Goal: Information Seeking & Learning: Learn about a topic

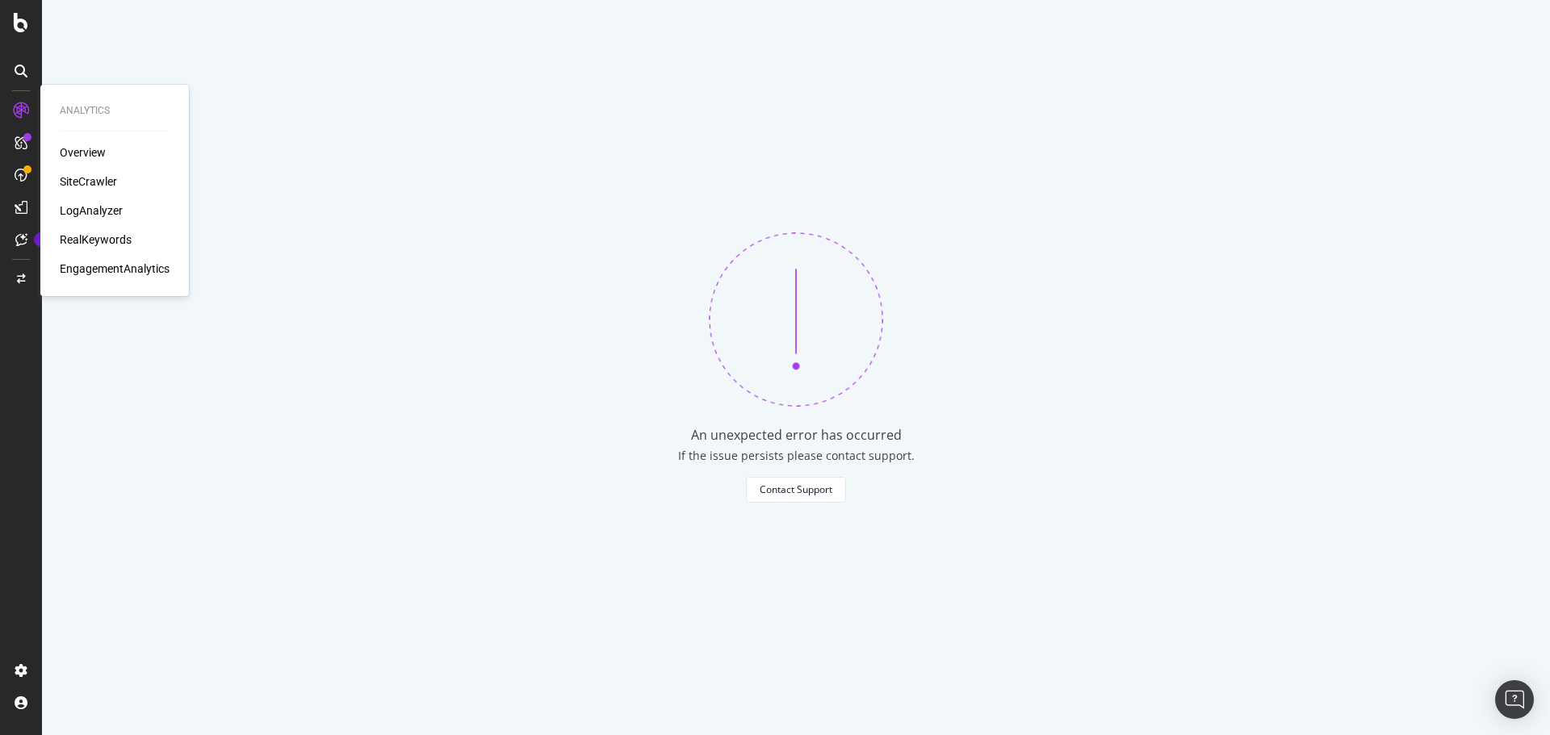
click at [90, 150] on div "Overview" at bounding box center [83, 153] width 46 height 16
click at [73, 182] on div "ActionBoard" at bounding box center [91, 185] width 63 height 16
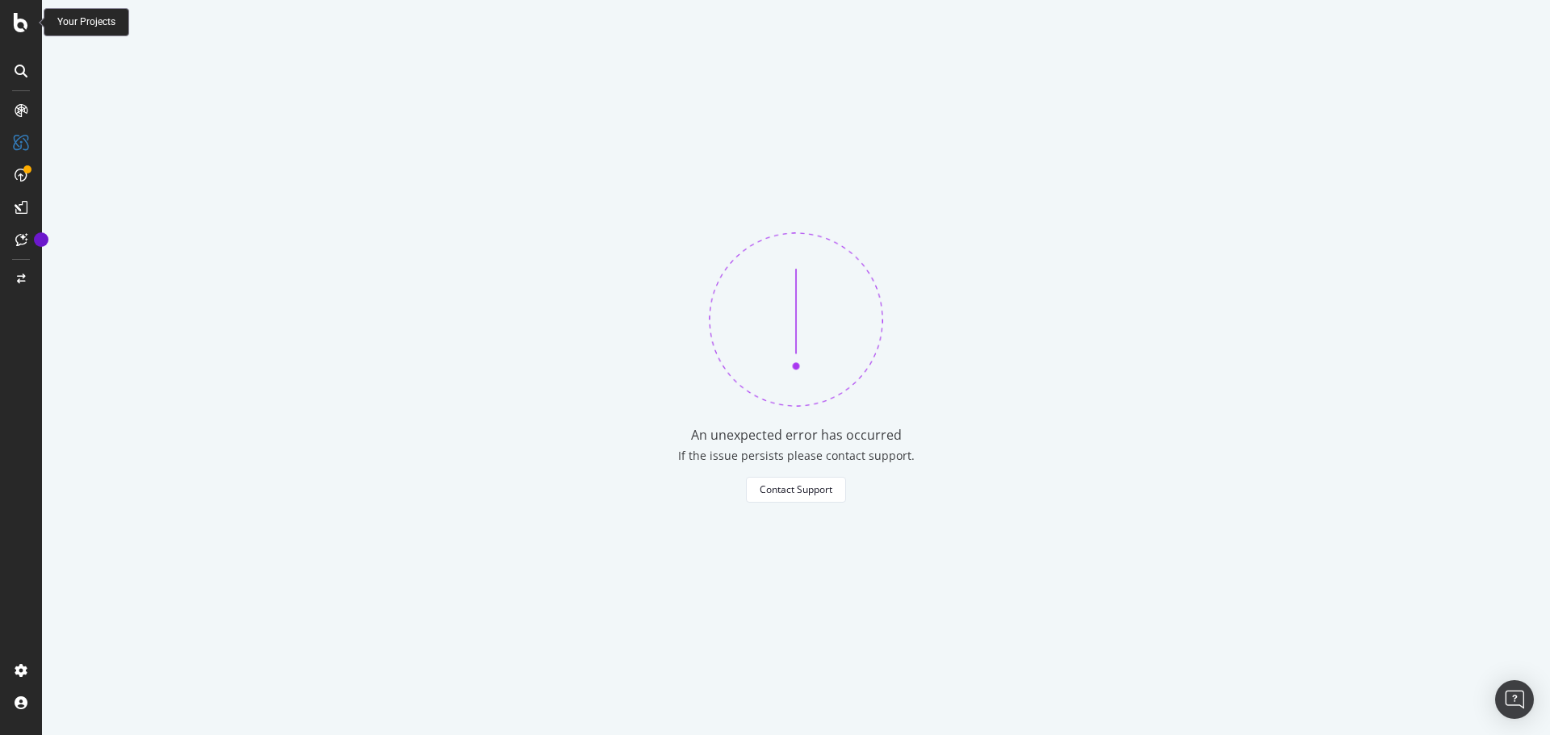
click at [24, 15] on icon at bounding box center [21, 22] width 15 height 19
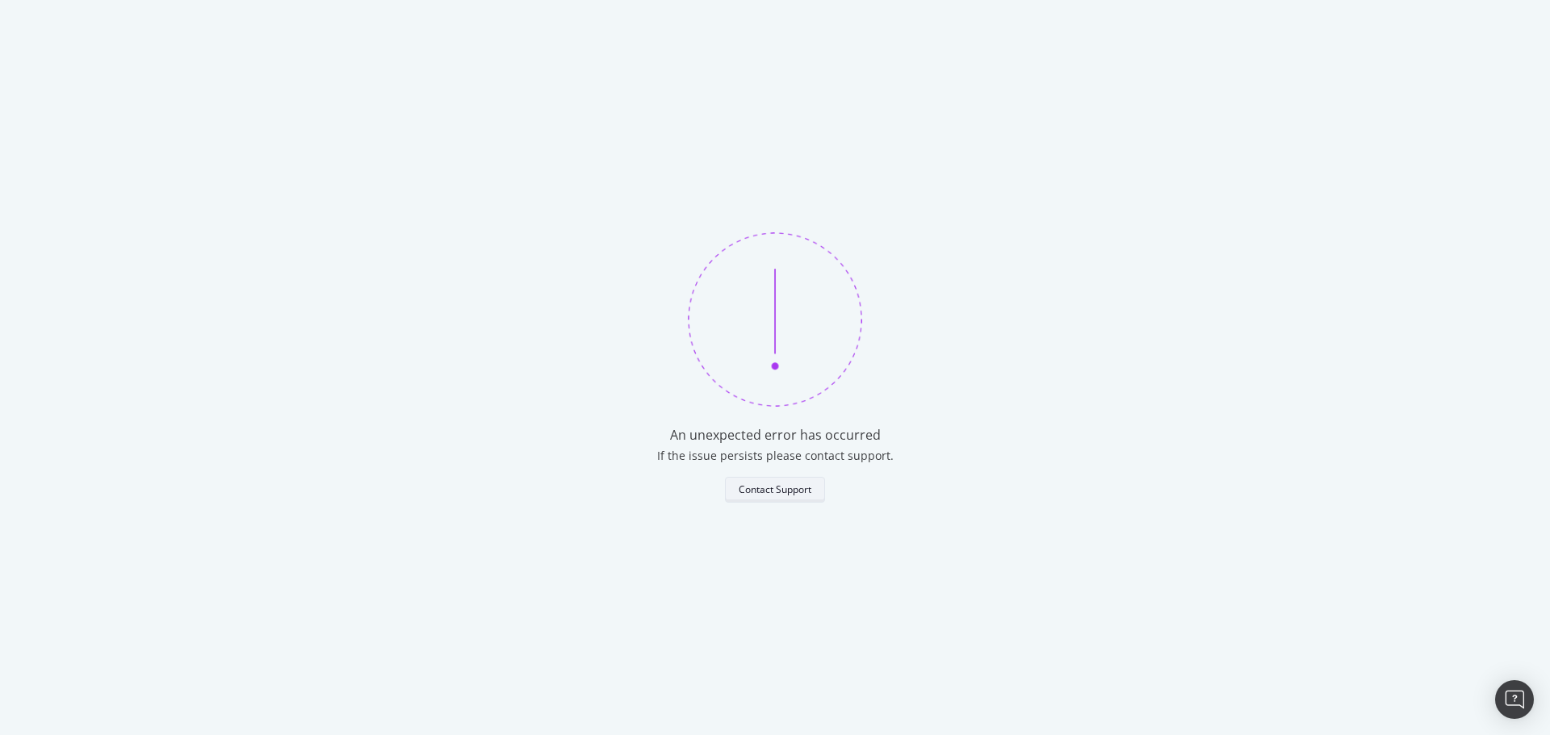
click at [756, 480] on div "Contact Support" at bounding box center [775, 490] width 73 height 23
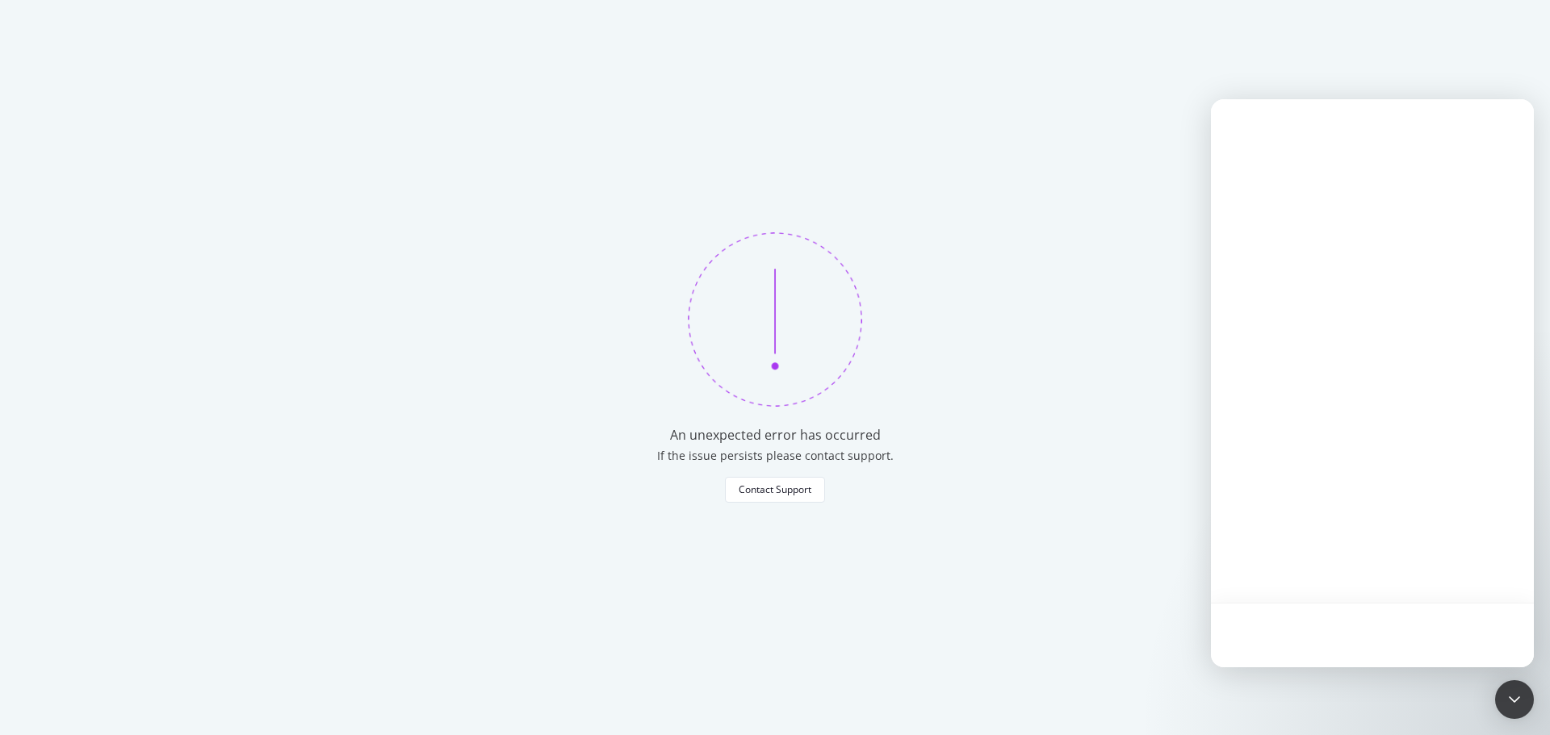
click at [878, 228] on div "An unexpected error has occurred If the issue persists please contact support. …" at bounding box center [775, 367] width 1550 height 735
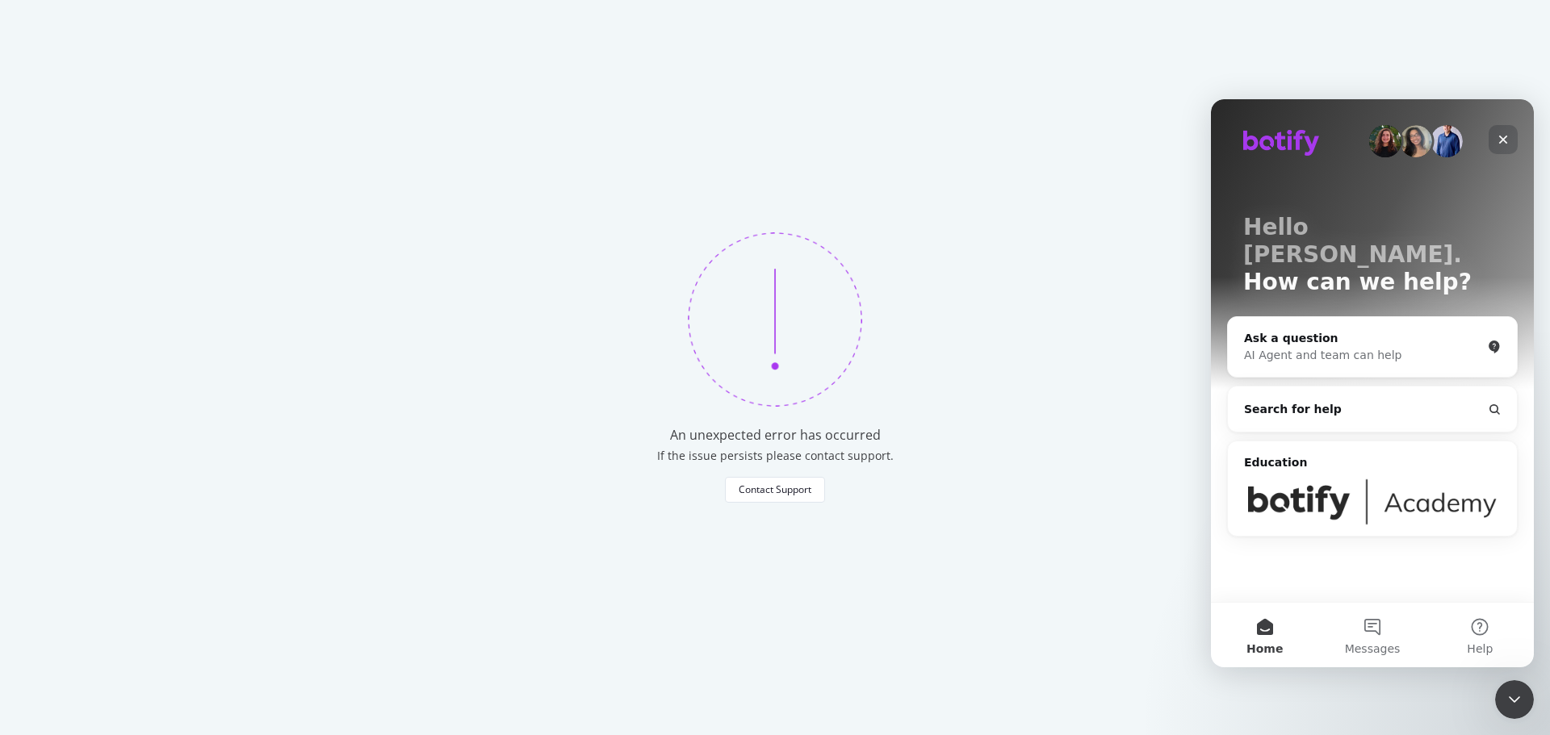
click at [1498, 134] on icon "Close" at bounding box center [1503, 139] width 13 height 13
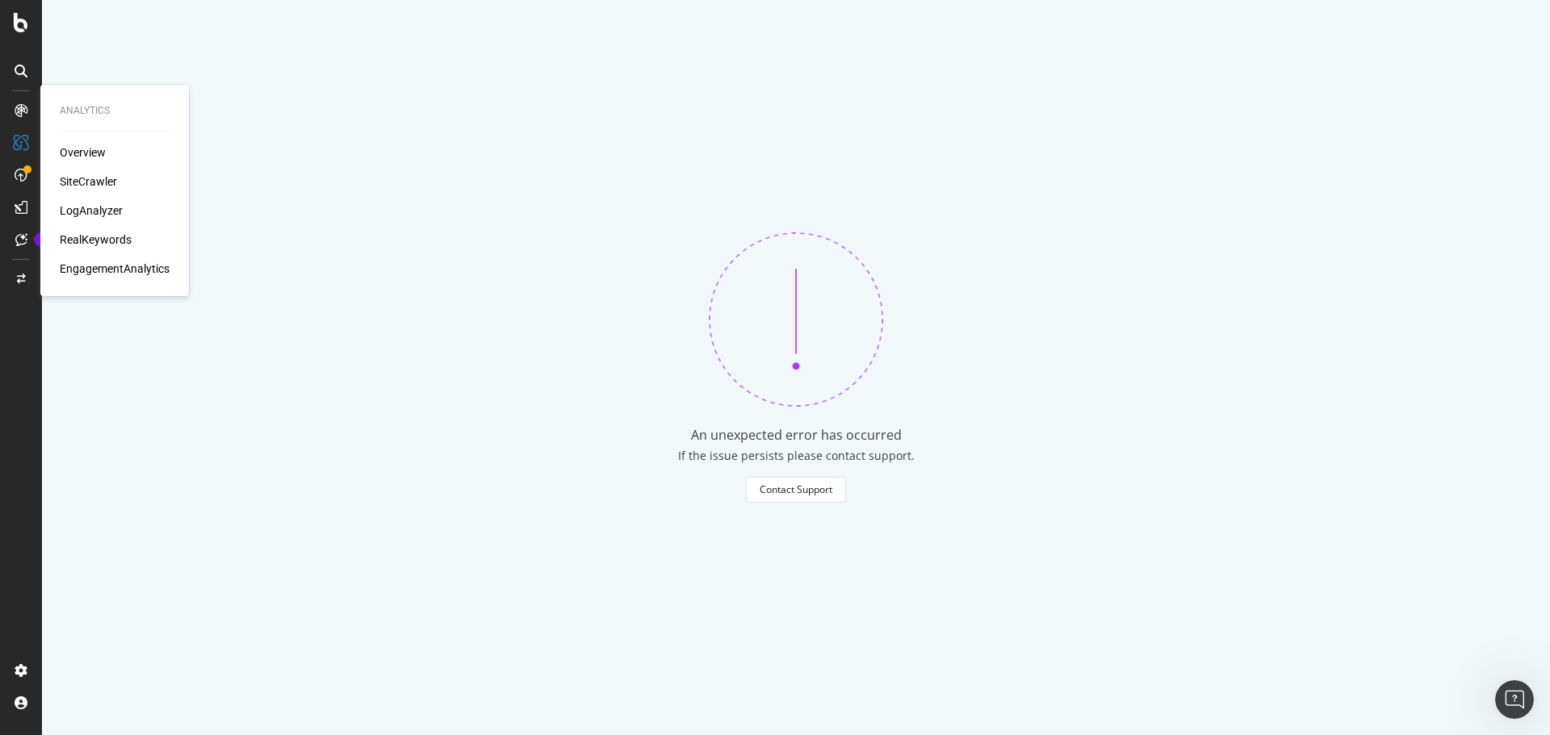
click at [93, 149] on div "Overview" at bounding box center [83, 153] width 46 height 16
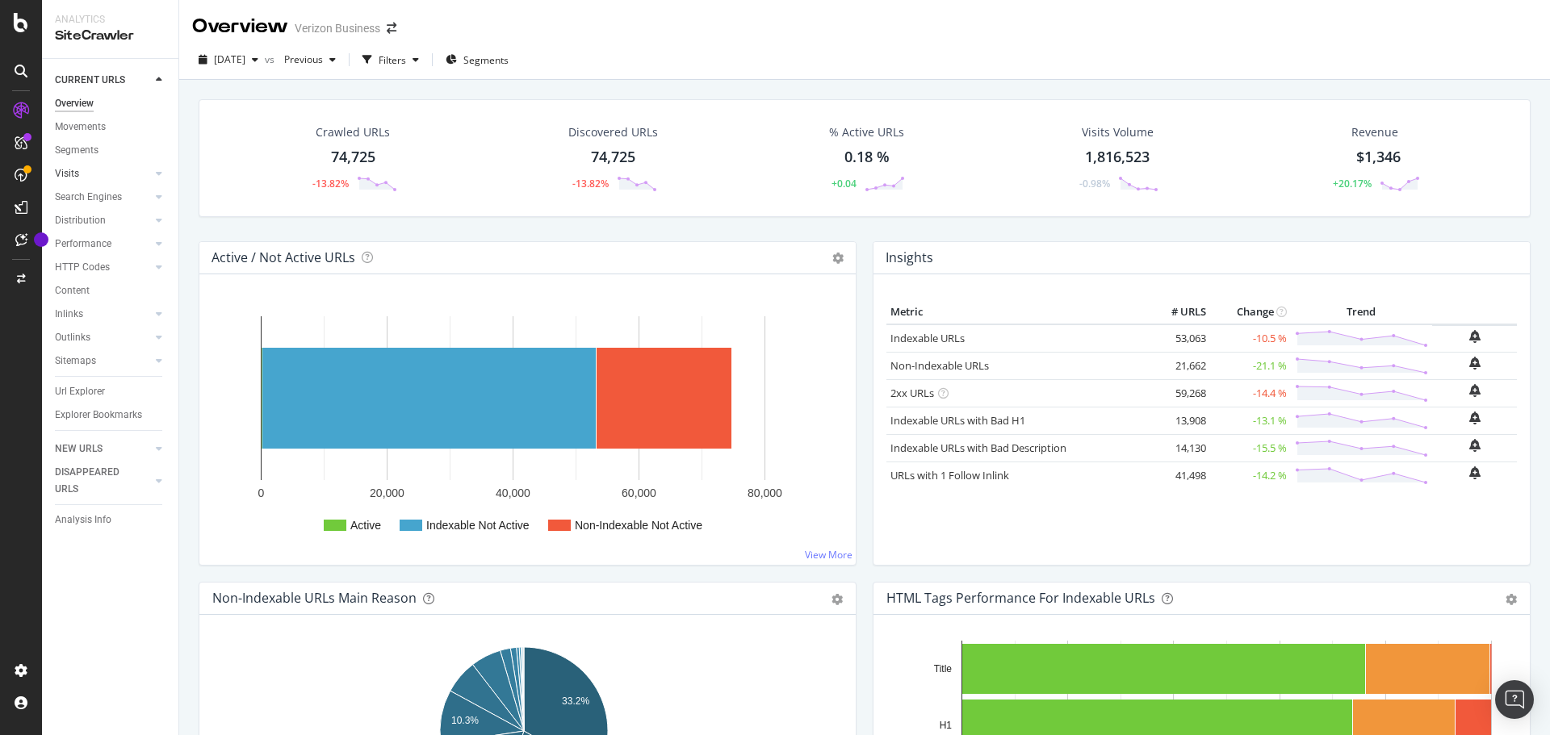
click at [149, 170] on div at bounding box center [143, 173] width 16 height 16
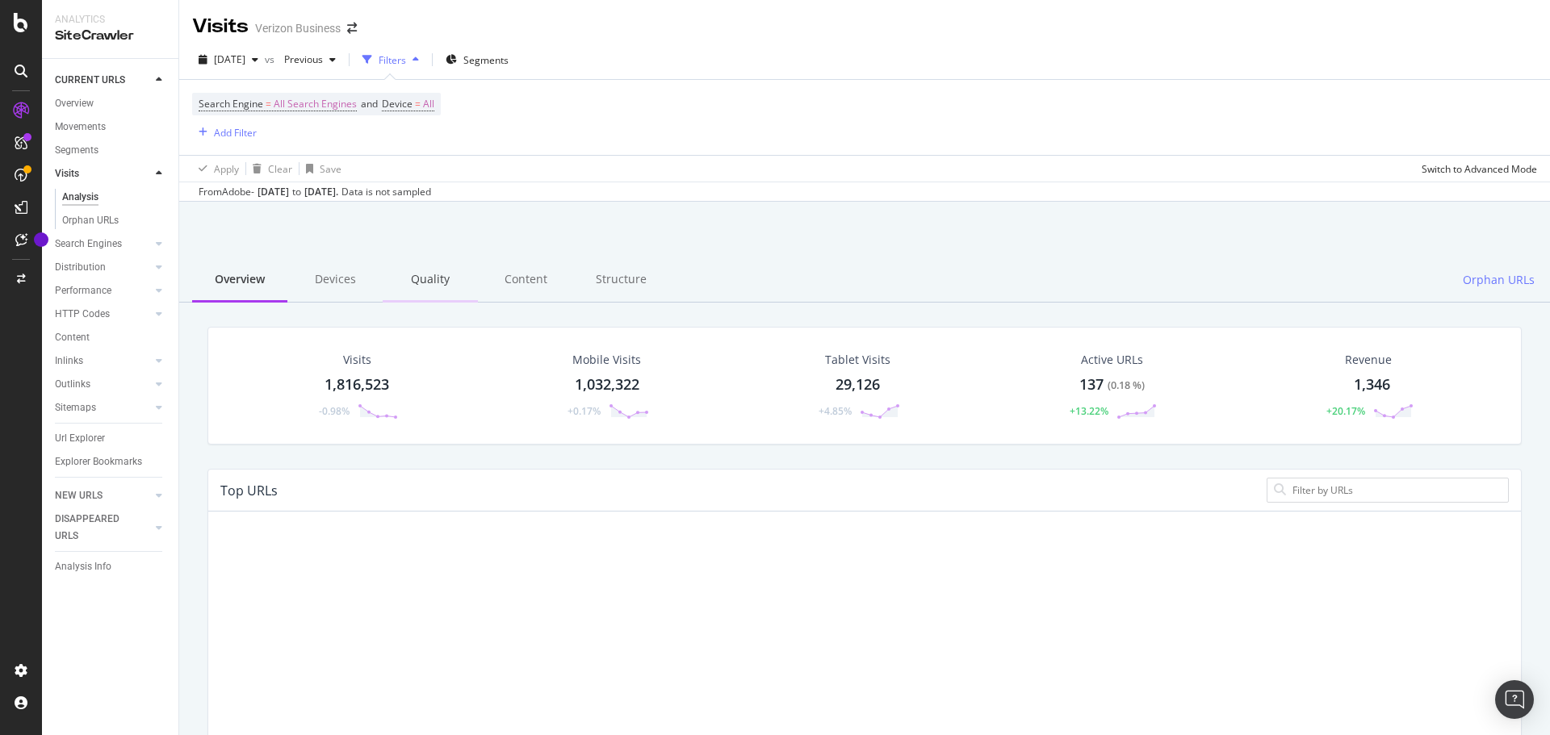
click at [429, 281] on div "Quality" at bounding box center [430, 280] width 95 height 44
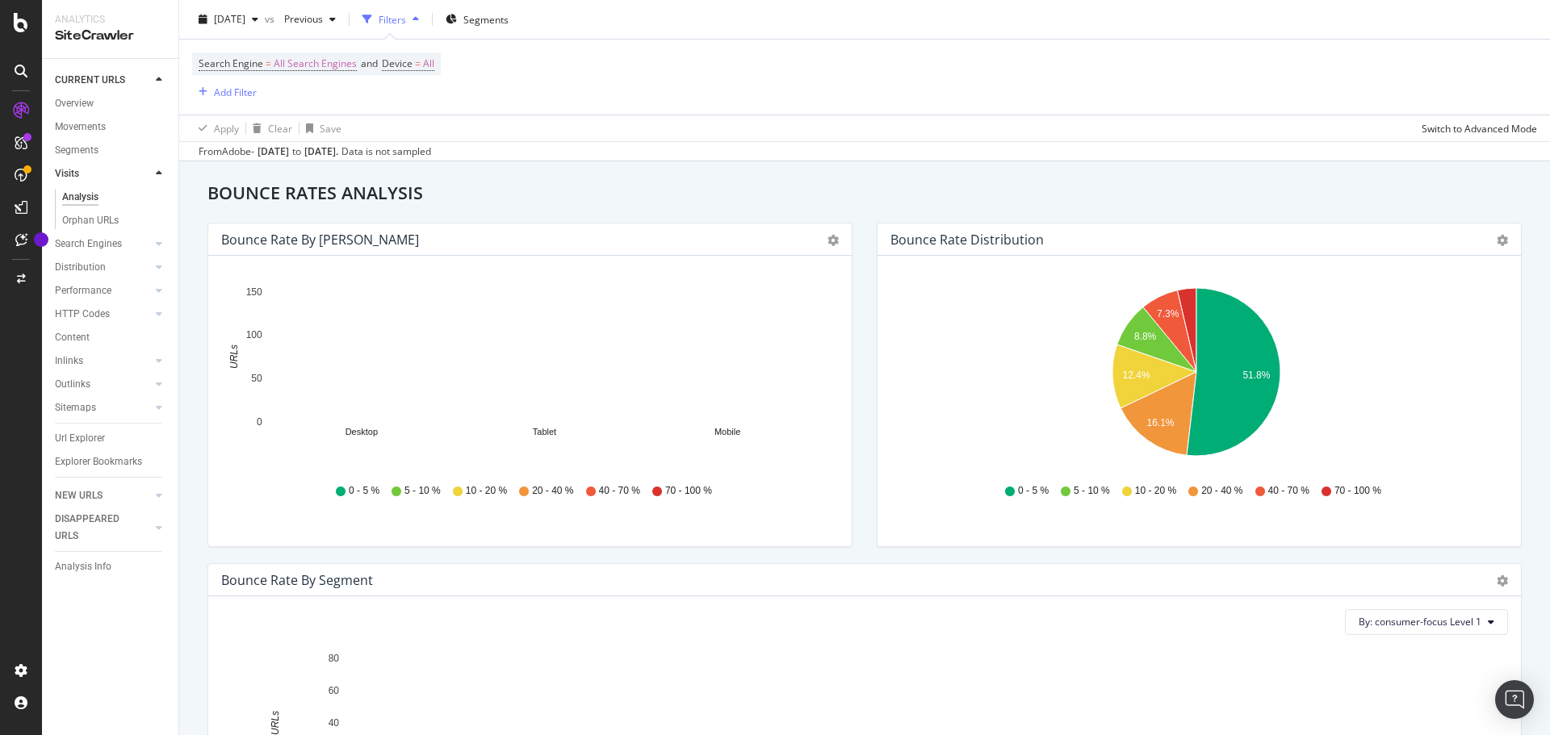
scroll to position [65, 0]
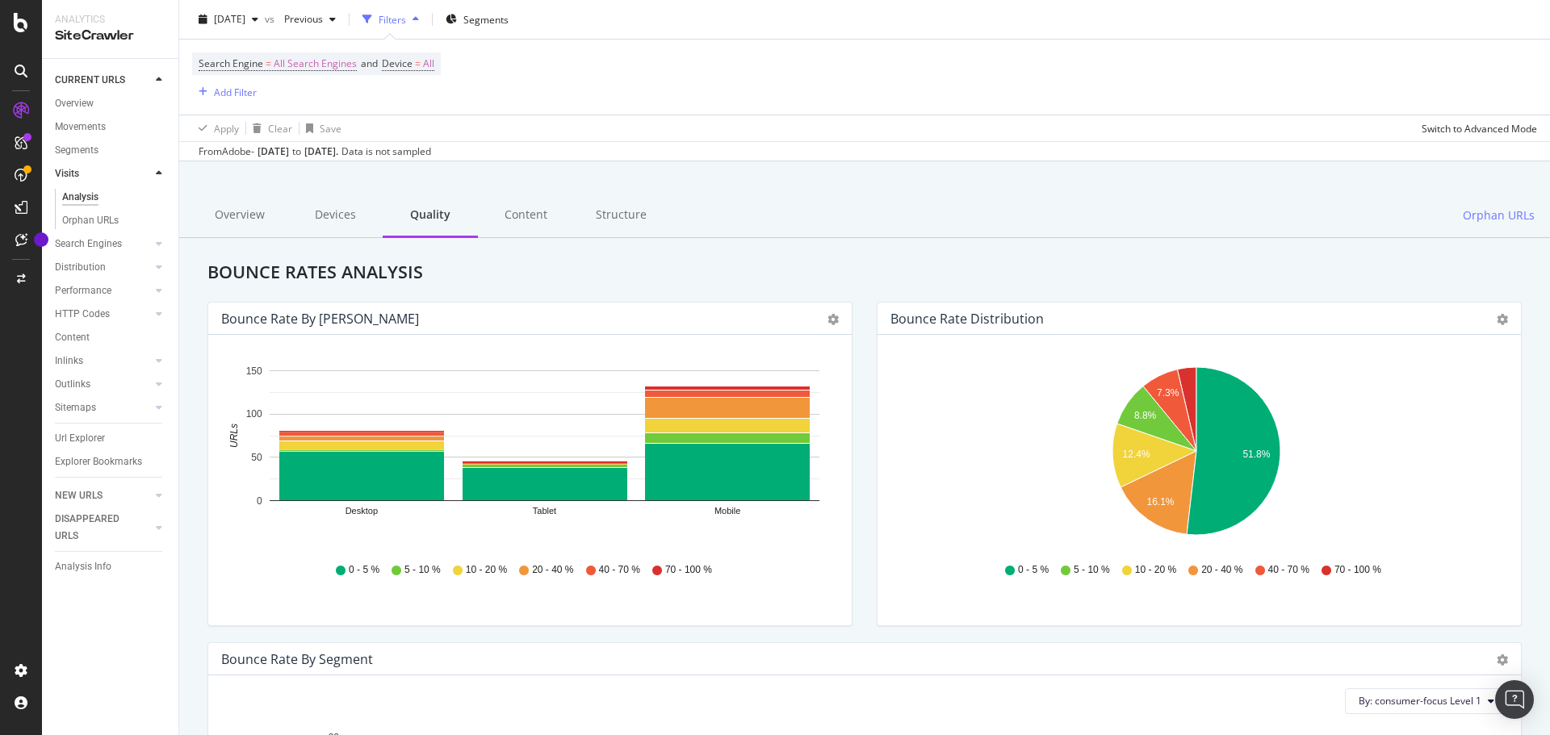
click at [164, 251] on div "Search Engines" at bounding box center [117, 244] width 124 height 23
click at [161, 247] on div at bounding box center [159, 244] width 16 height 16
click at [111, 221] on link "Top Charts" at bounding box center [114, 220] width 105 height 17
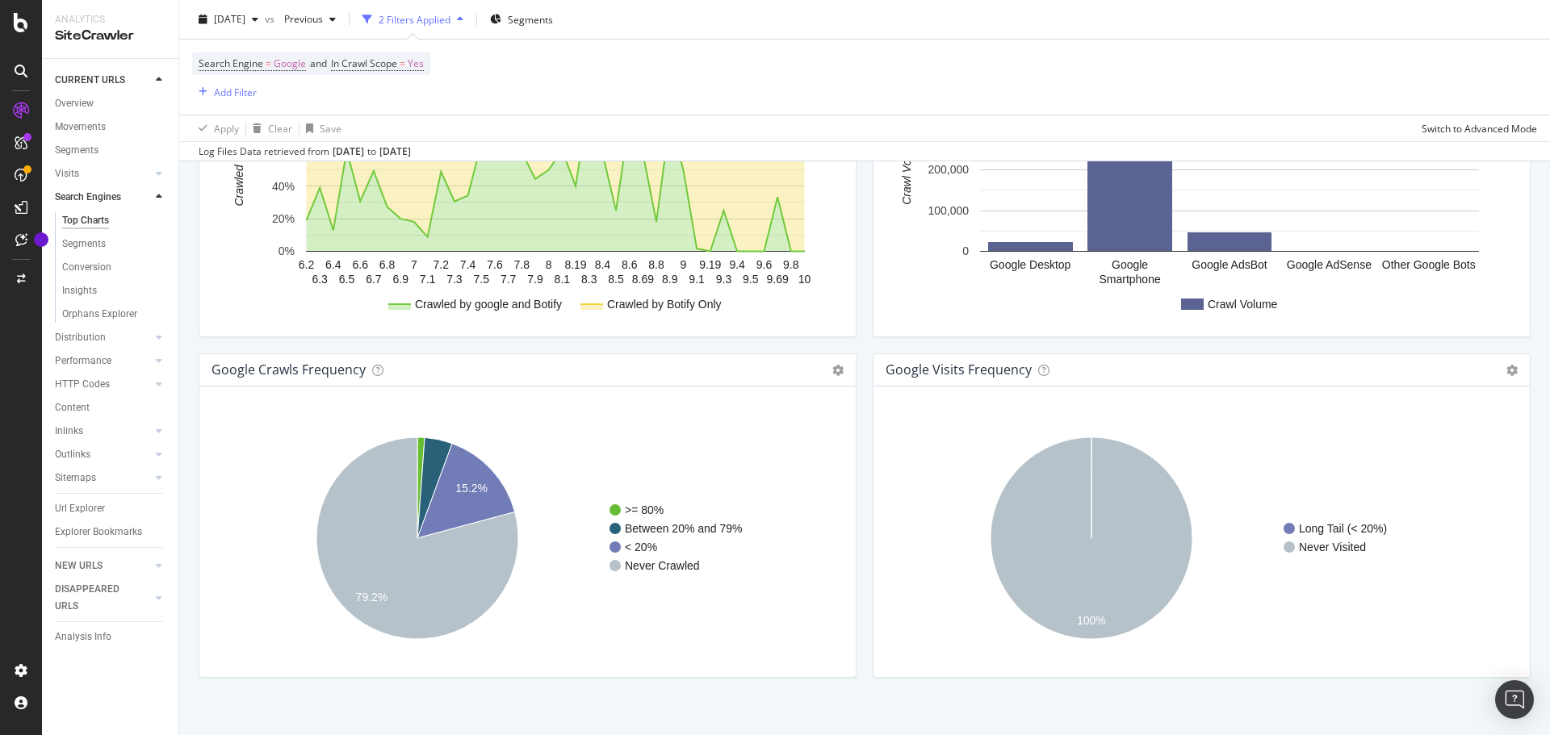
scroll to position [1824, 0]
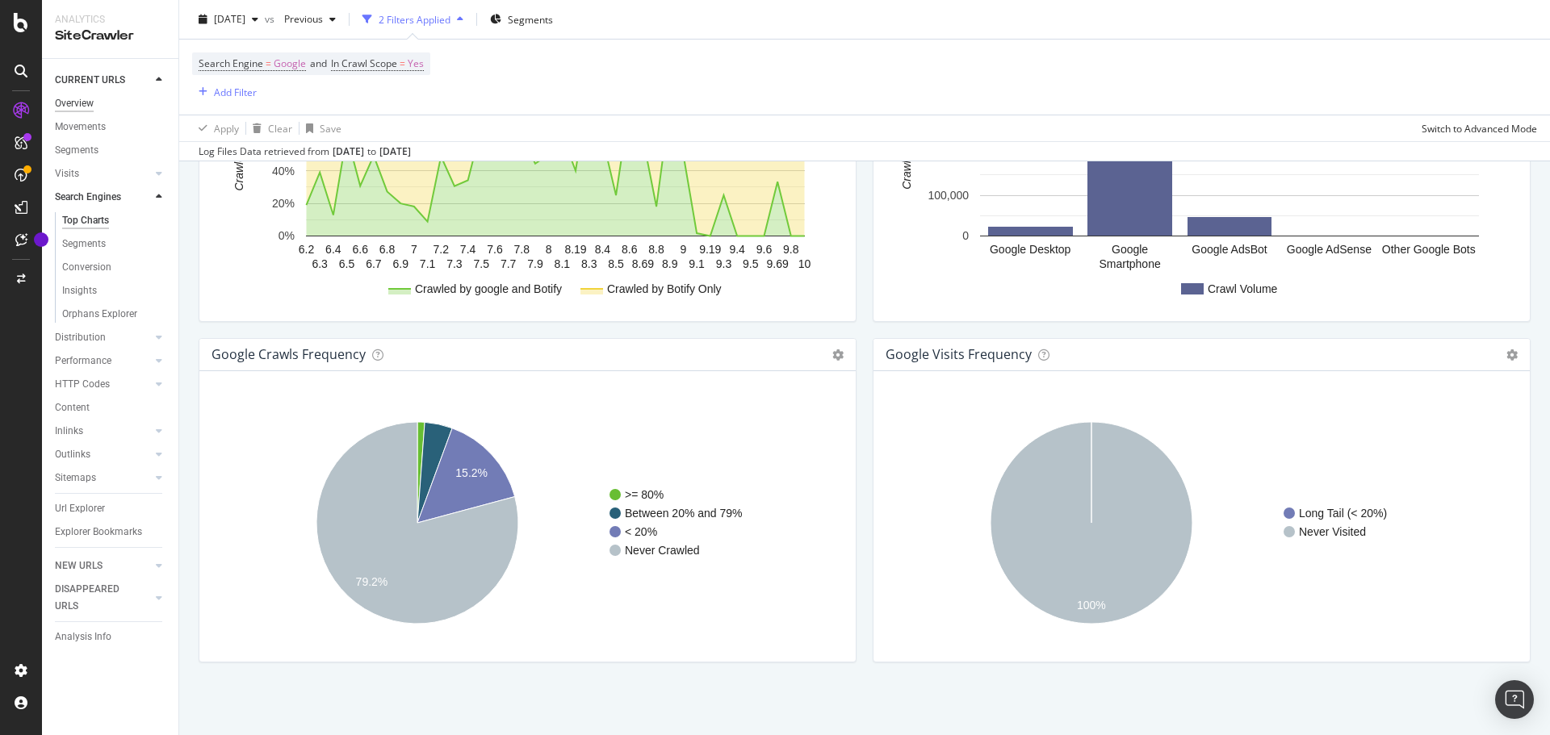
click at [90, 103] on div "Overview" at bounding box center [74, 103] width 39 height 17
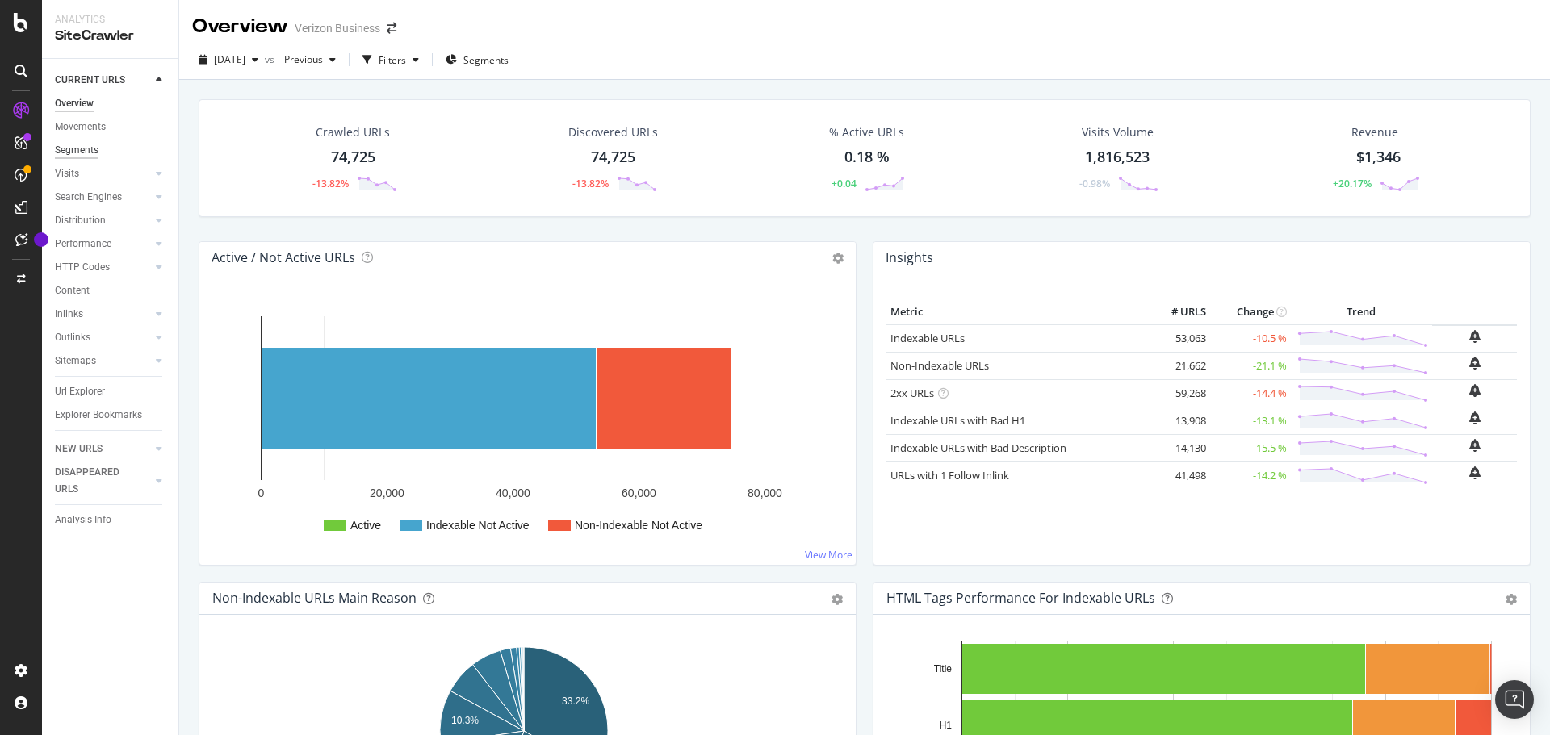
click at [86, 149] on div "Segments" at bounding box center [77, 150] width 44 height 17
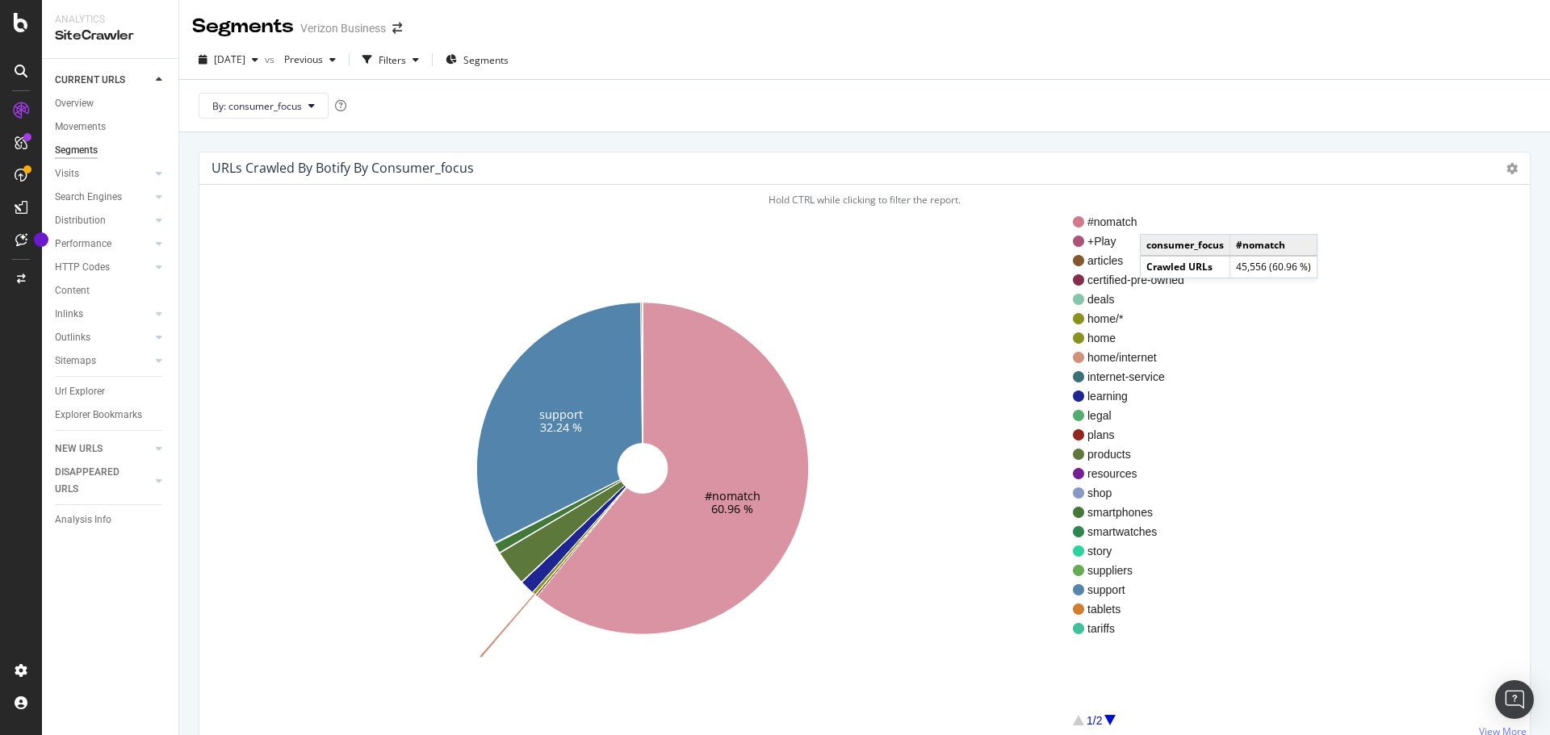
click at [1157, 218] on span "#nomatch" at bounding box center [1135, 222] width 97 height 16
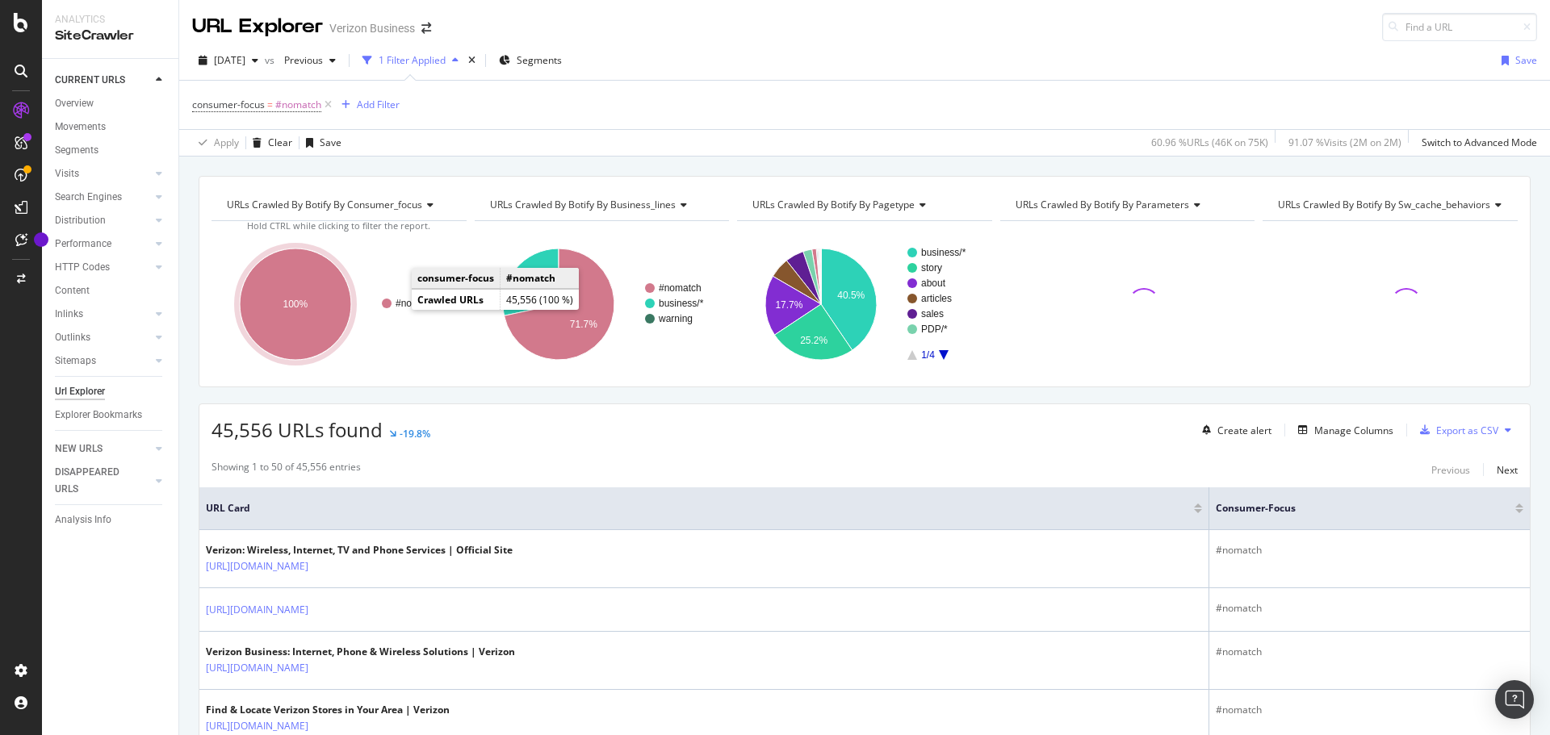
drag, startPoint x: 442, startPoint y: 313, endPoint x: 396, endPoint y: 307, distance: 47.3
click at [396, 307] on icon "#nomatch 100%" at bounding box center [339, 304] width 255 height 140
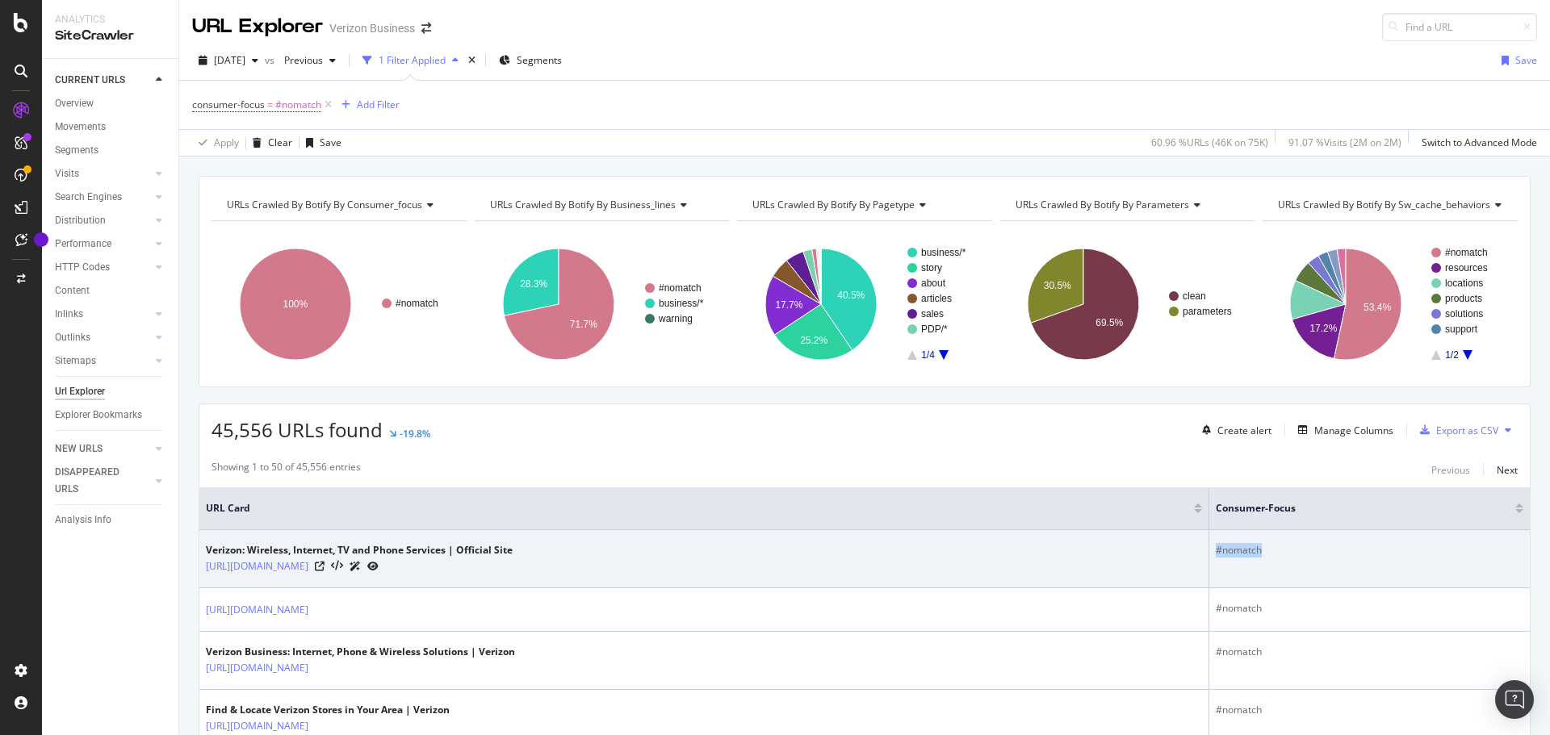
drag, startPoint x: 1309, startPoint y: 564, endPoint x: 1198, endPoint y: 567, distance: 110.6
click at [1198, 567] on tr "Verizon: Wireless, Internet, TV and Phone Services | Official Site https://www.…" at bounding box center [864, 559] width 1330 height 58
copy div "#nomatch"
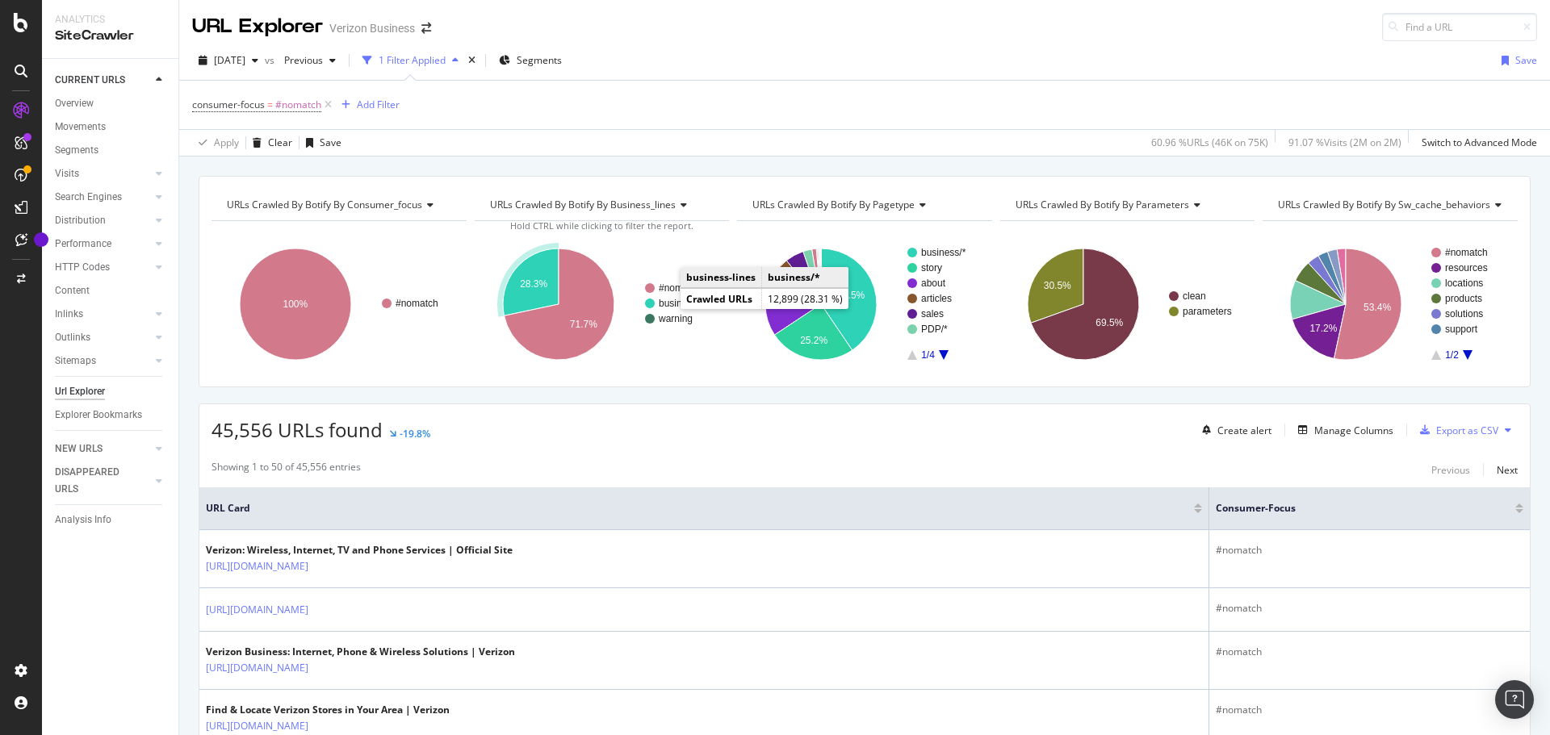
click at [665, 300] on text "business/*" at bounding box center [681, 303] width 45 height 11
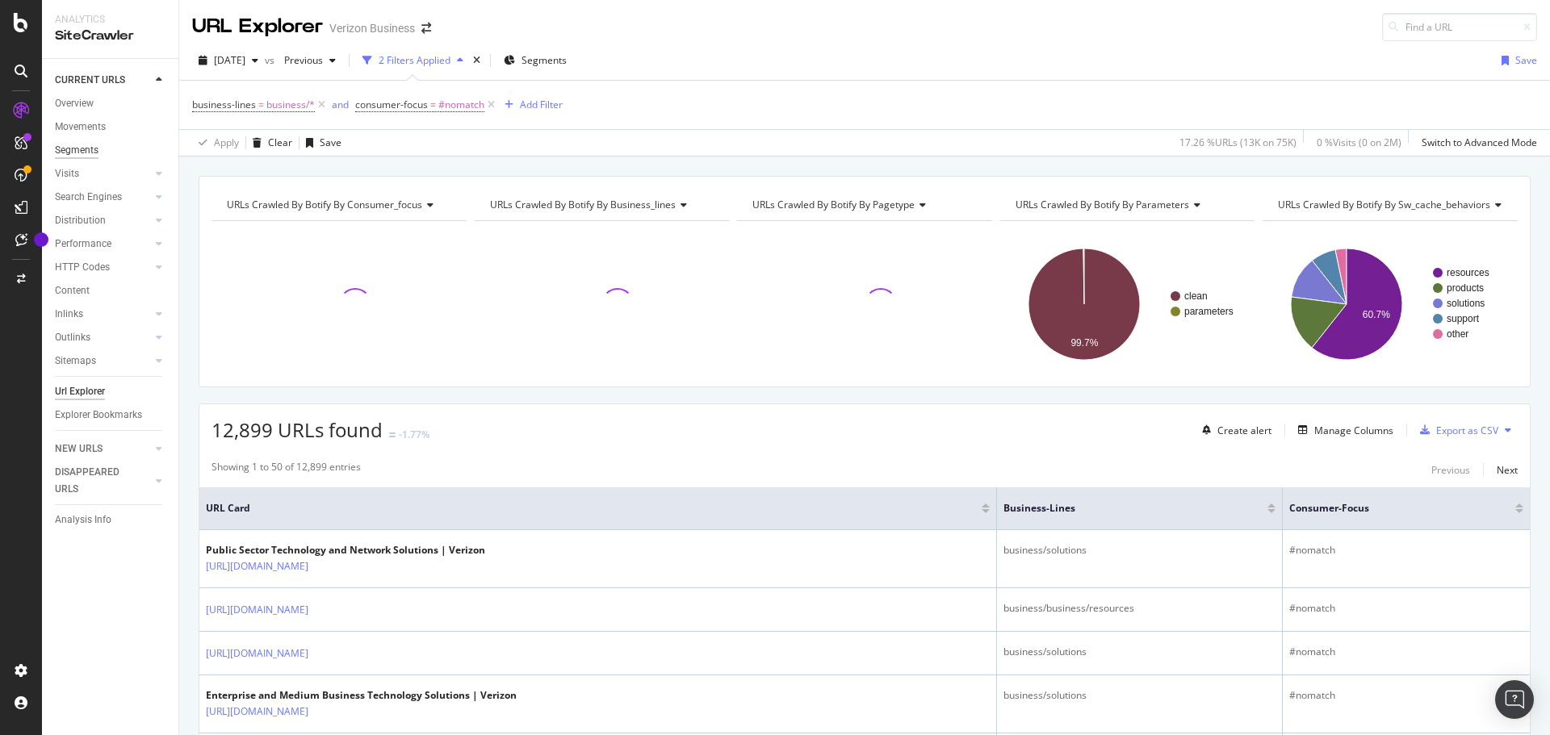
click at [84, 143] on div "Segments" at bounding box center [77, 150] width 44 height 17
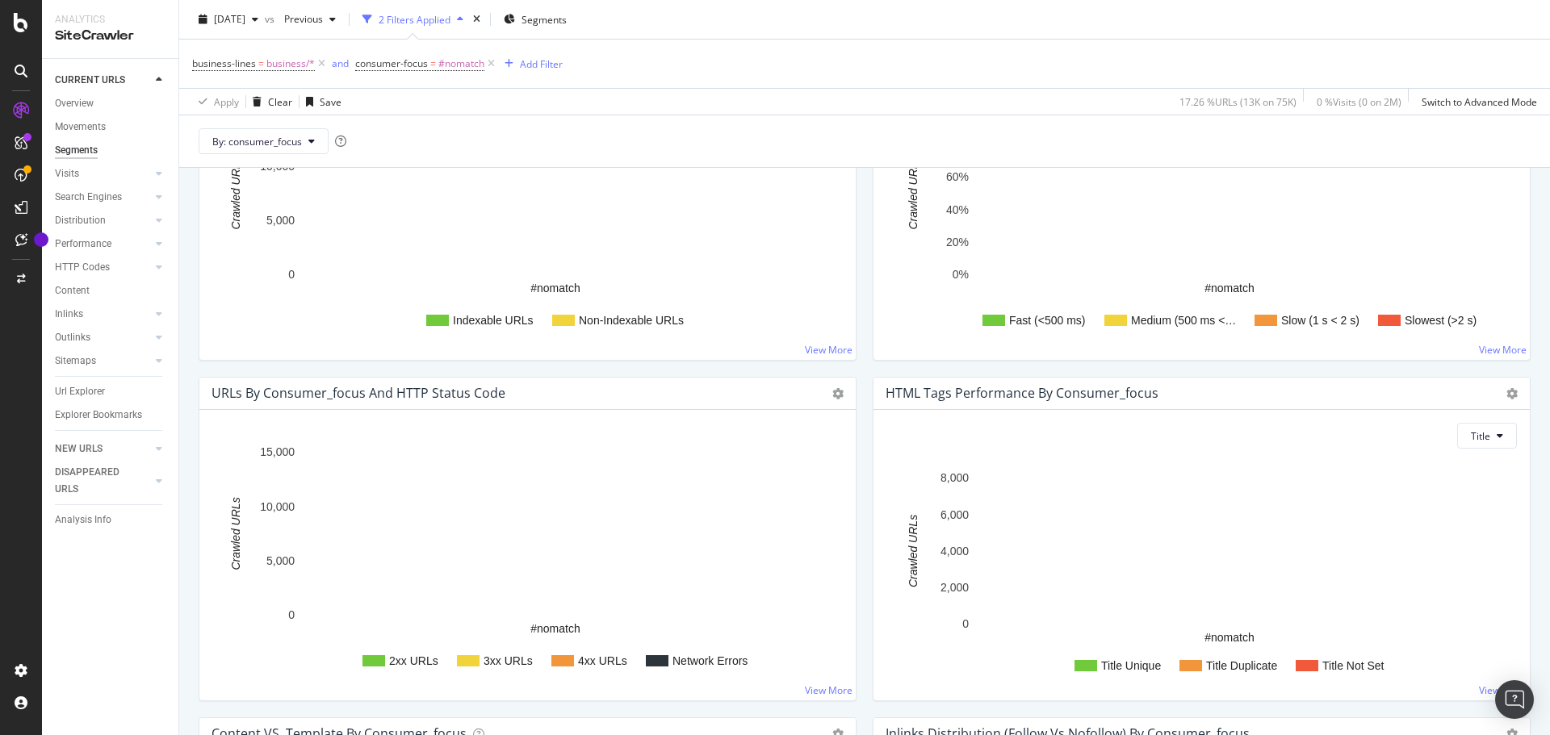
scroll to position [1211, 0]
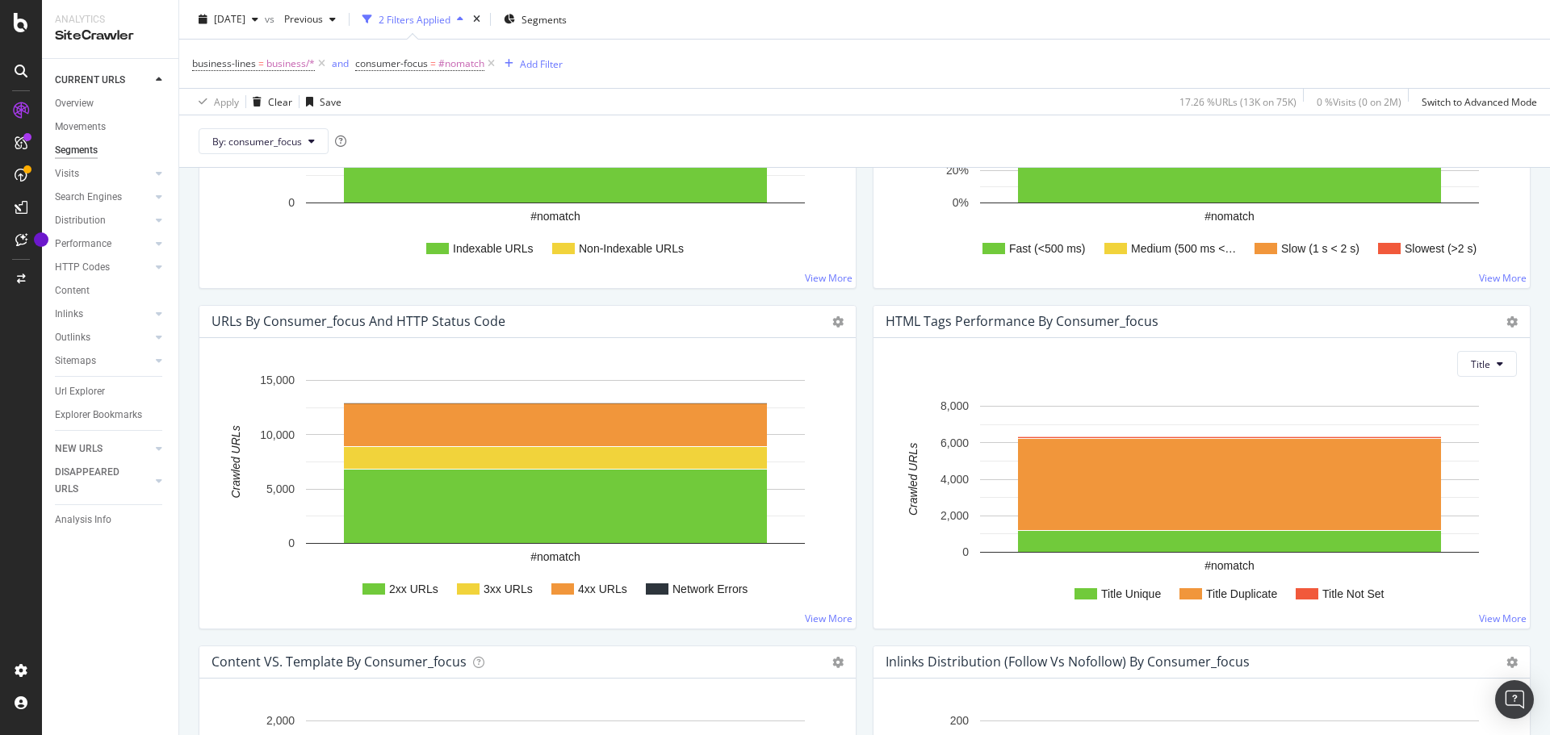
click at [84, 150] on div "Segments" at bounding box center [76, 150] width 43 height 17
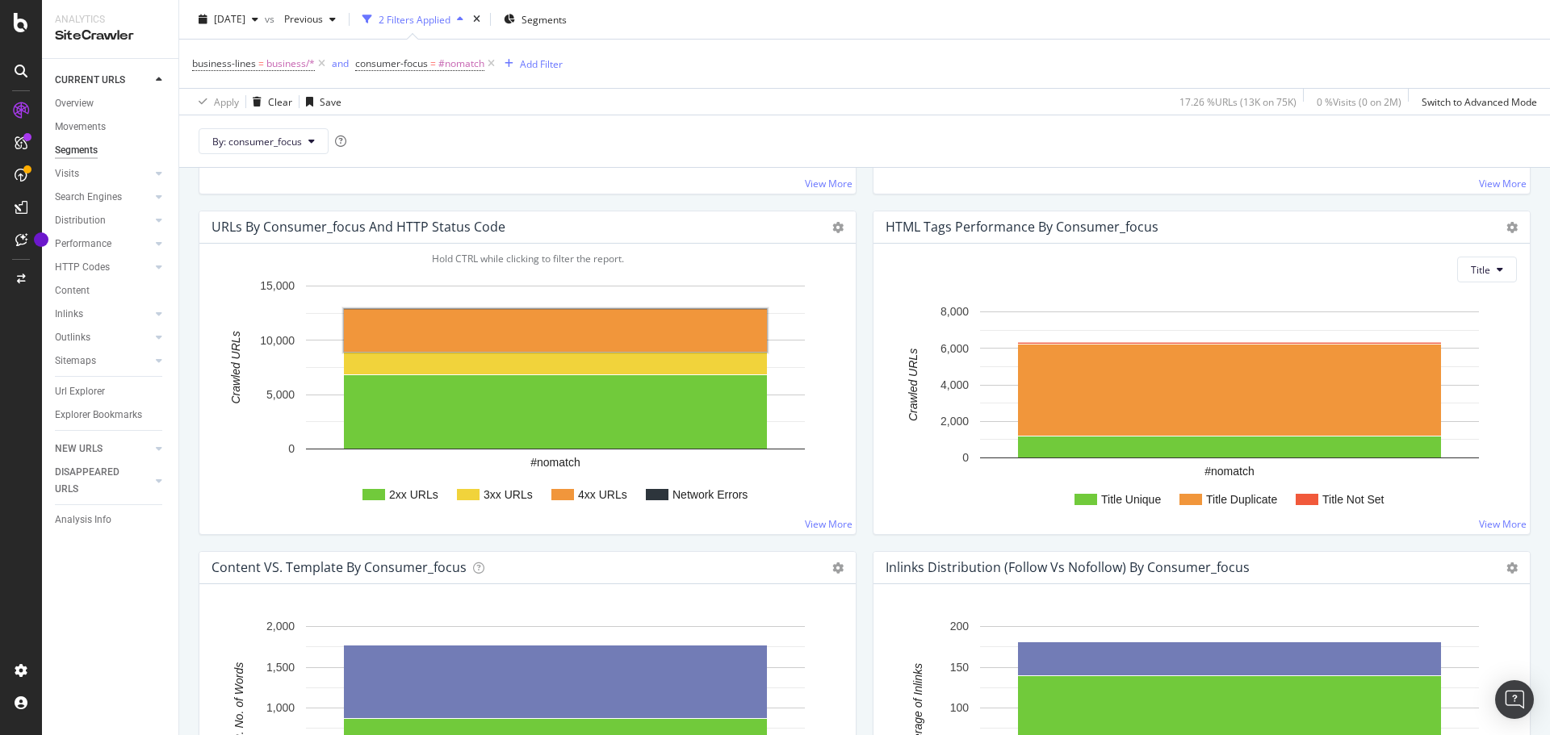
scroll to position [1372, 0]
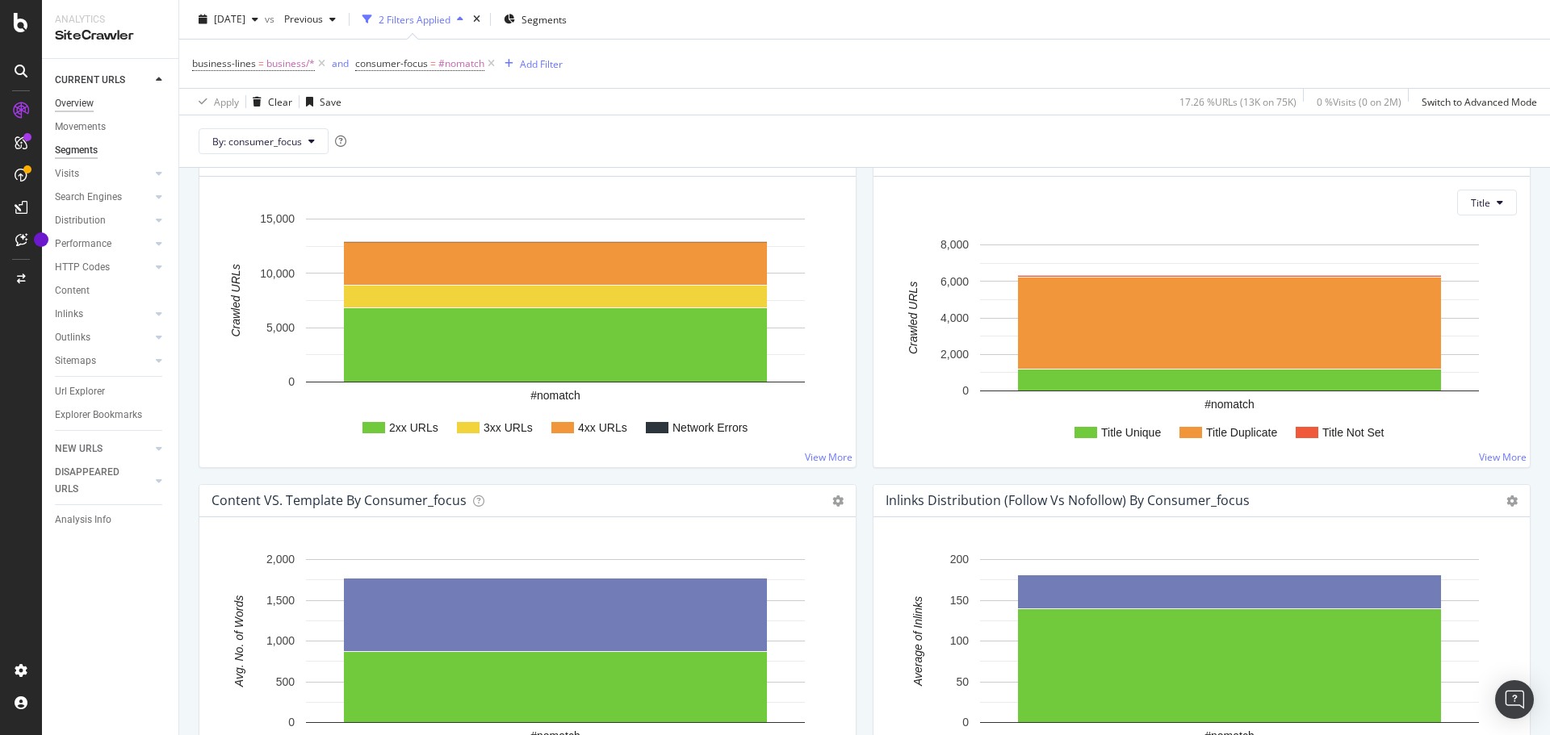
click at [86, 95] on div "Overview" at bounding box center [74, 103] width 39 height 17
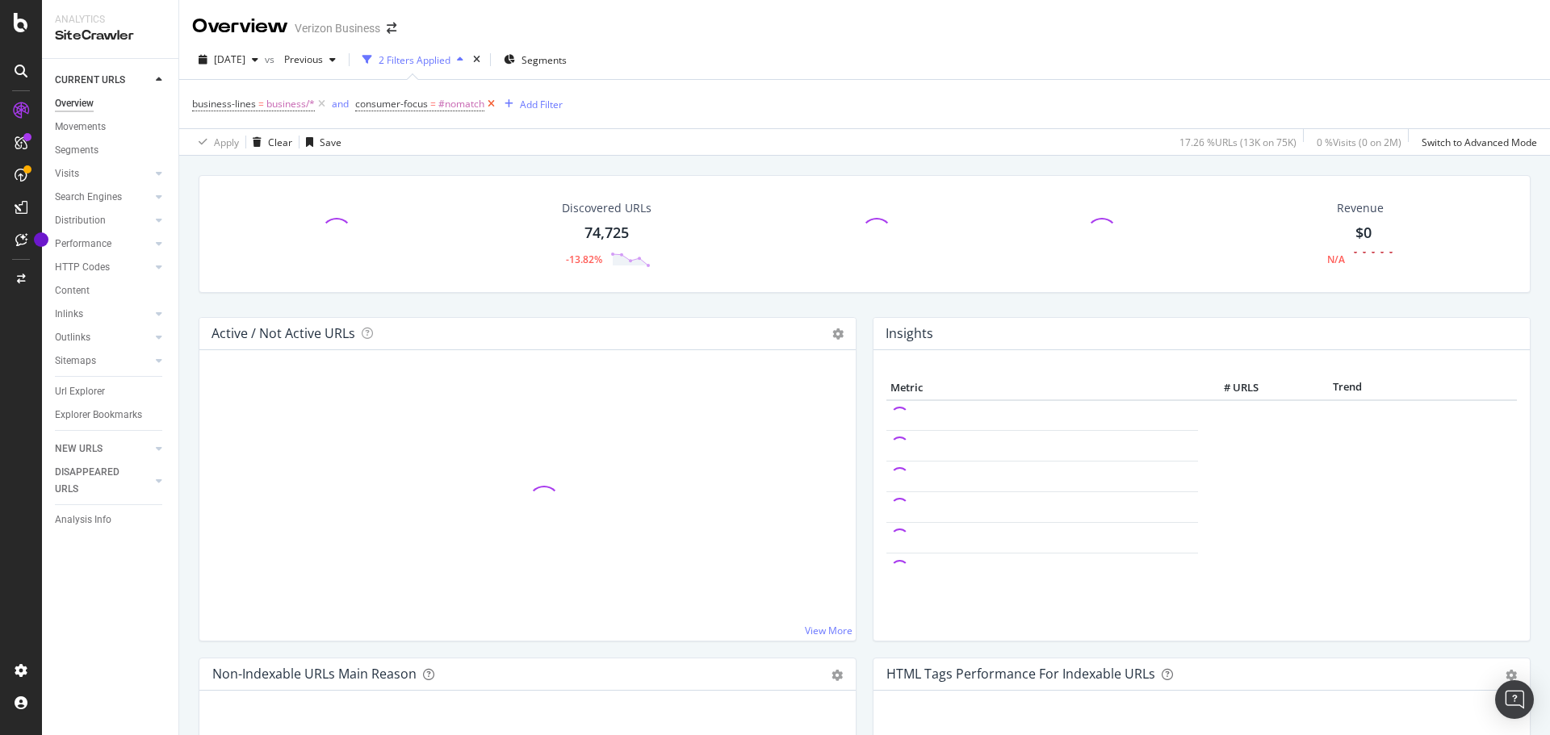
click at [497, 100] on icon at bounding box center [491, 104] width 14 height 16
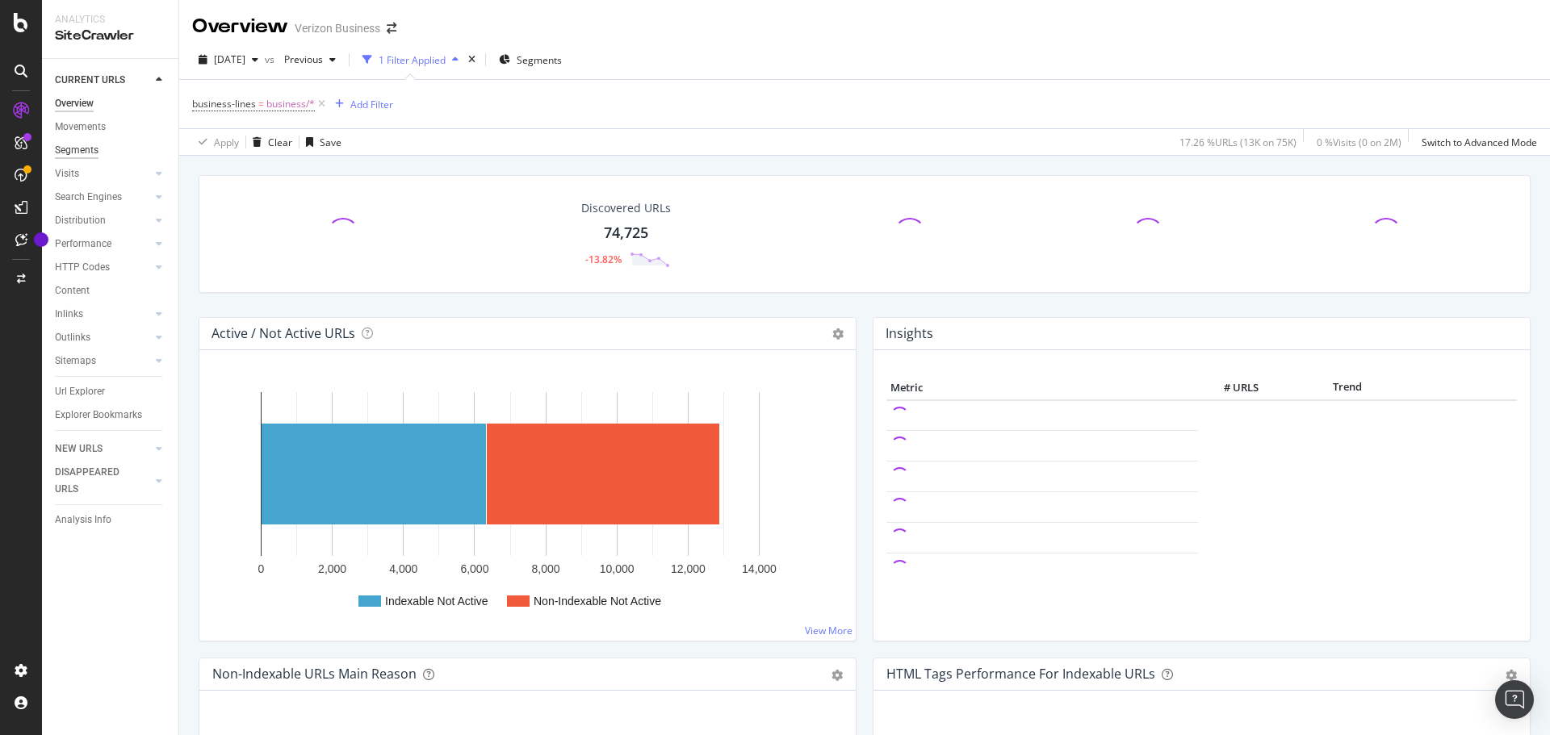
click at [76, 145] on div "Segments" at bounding box center [77, 150] width 44 height 17
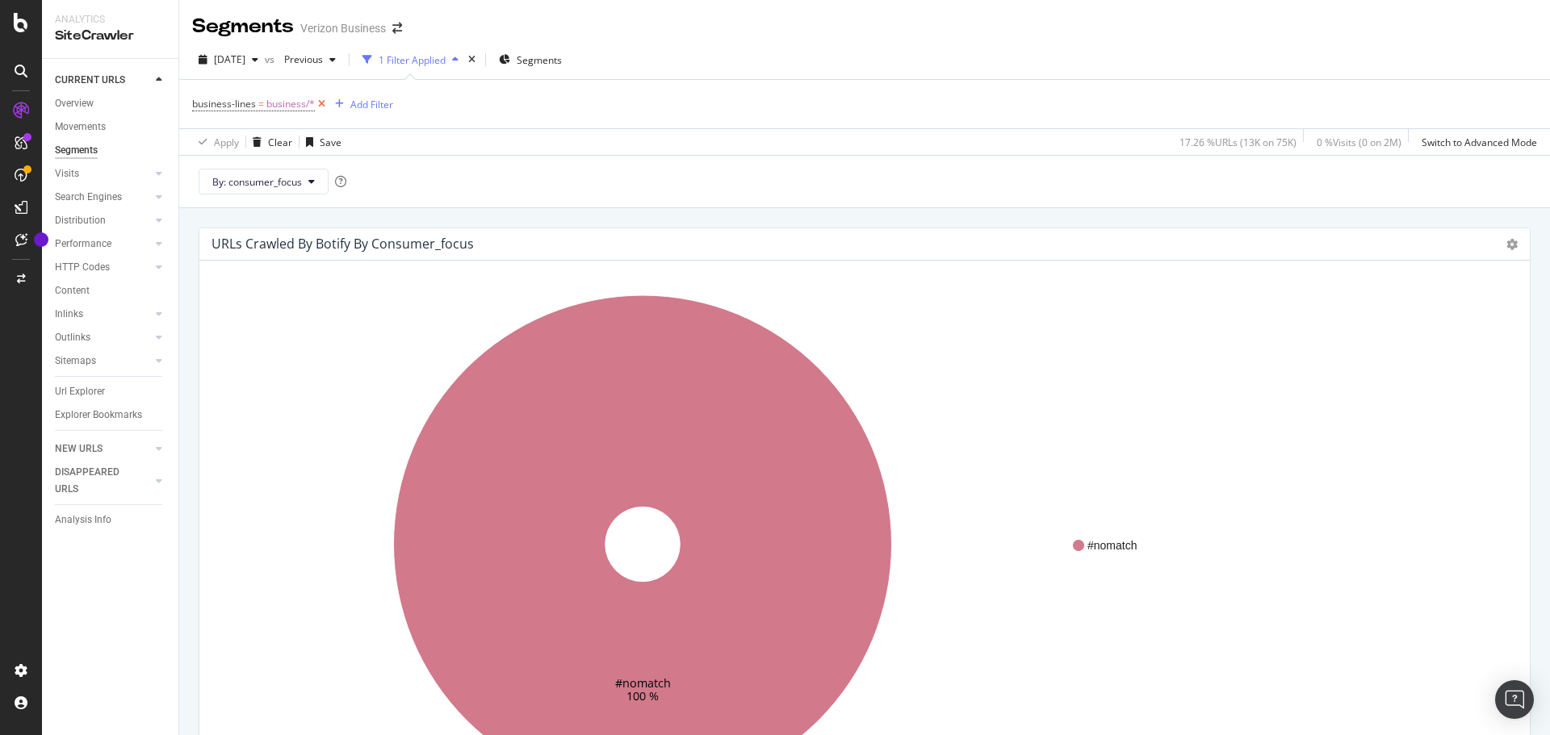
click at [318, 102] on icon at bounding box center [322, 104] width 14 height 16
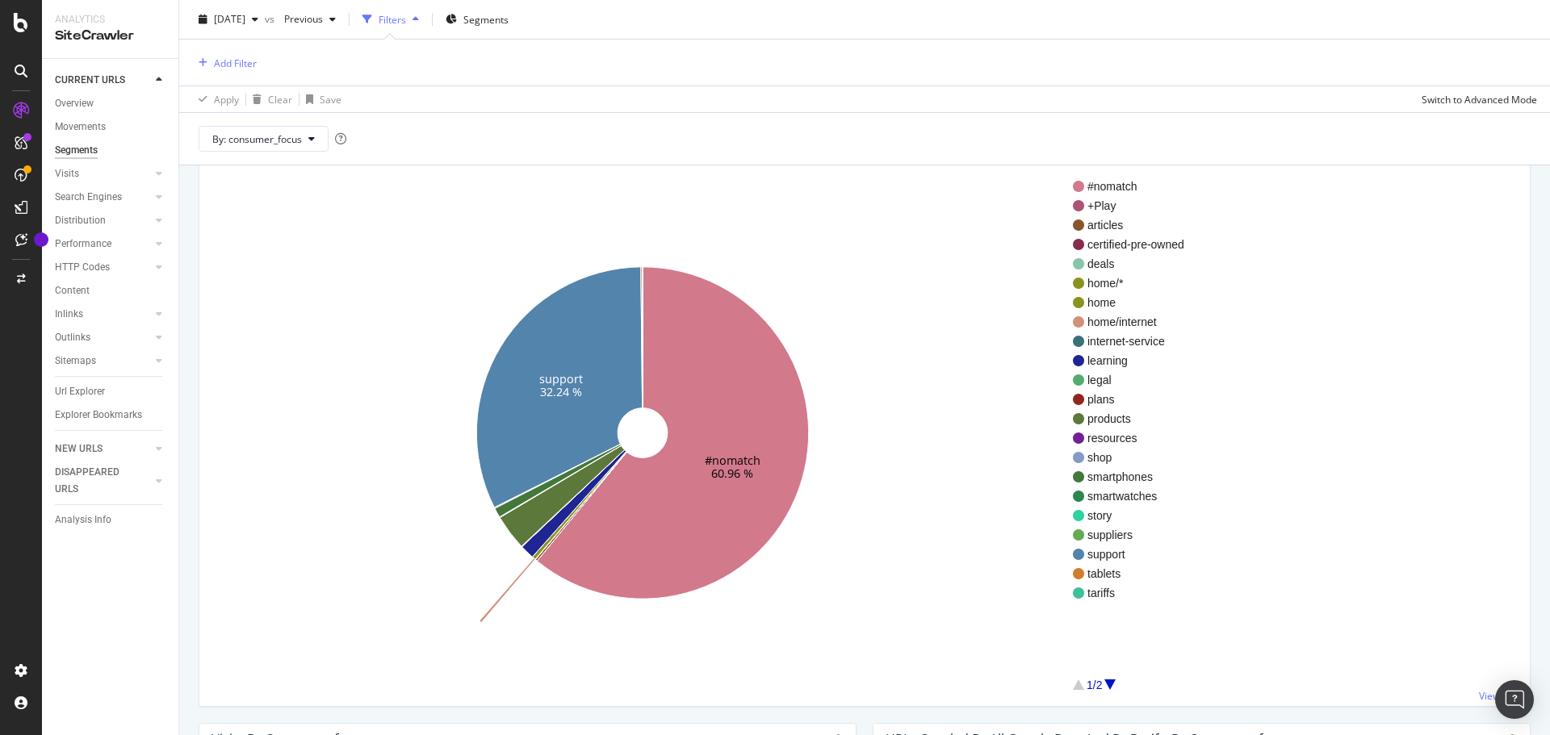
scroll to position [81, 0]
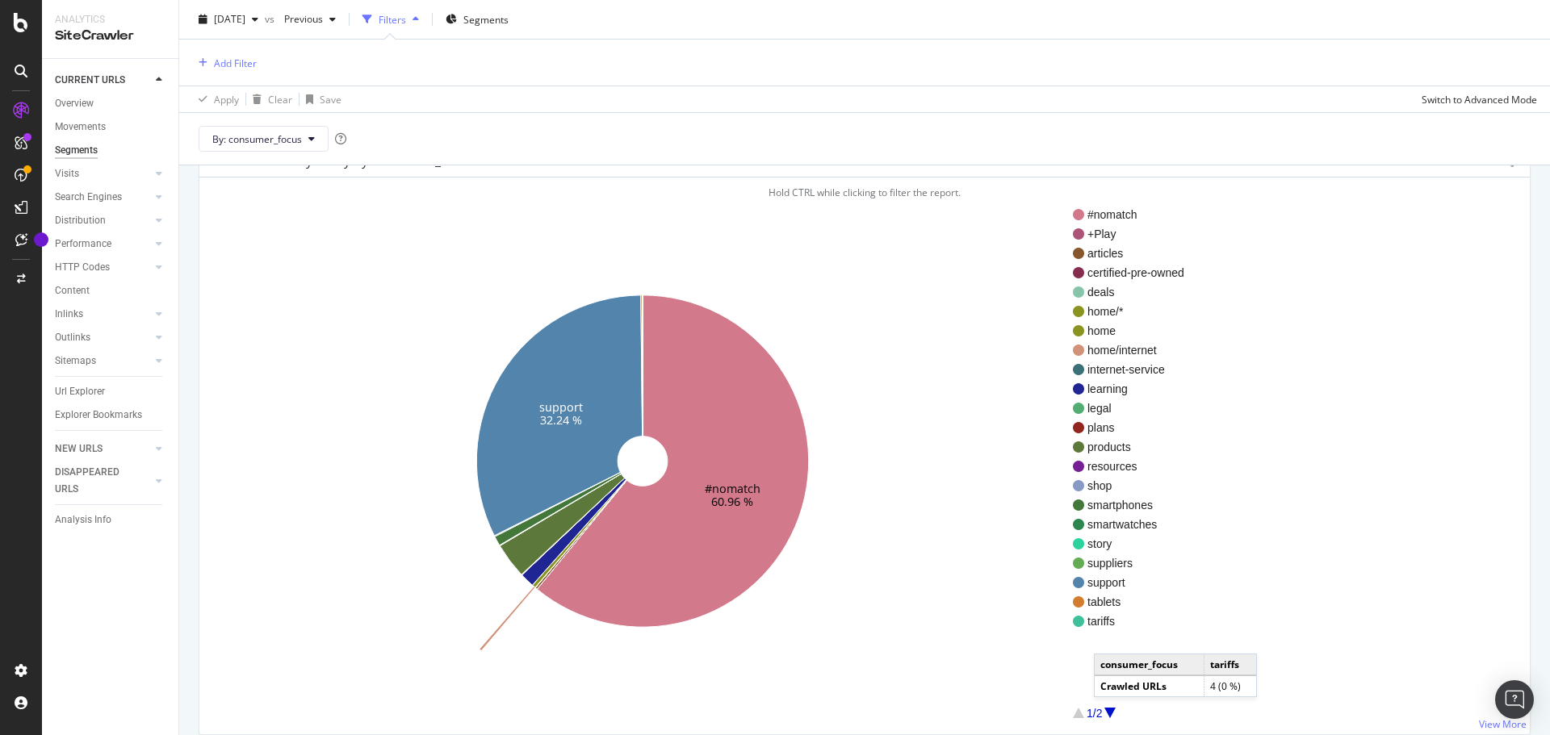
click at [1110, 714] on div at bounding box center [1109, 713] width 11 height 10
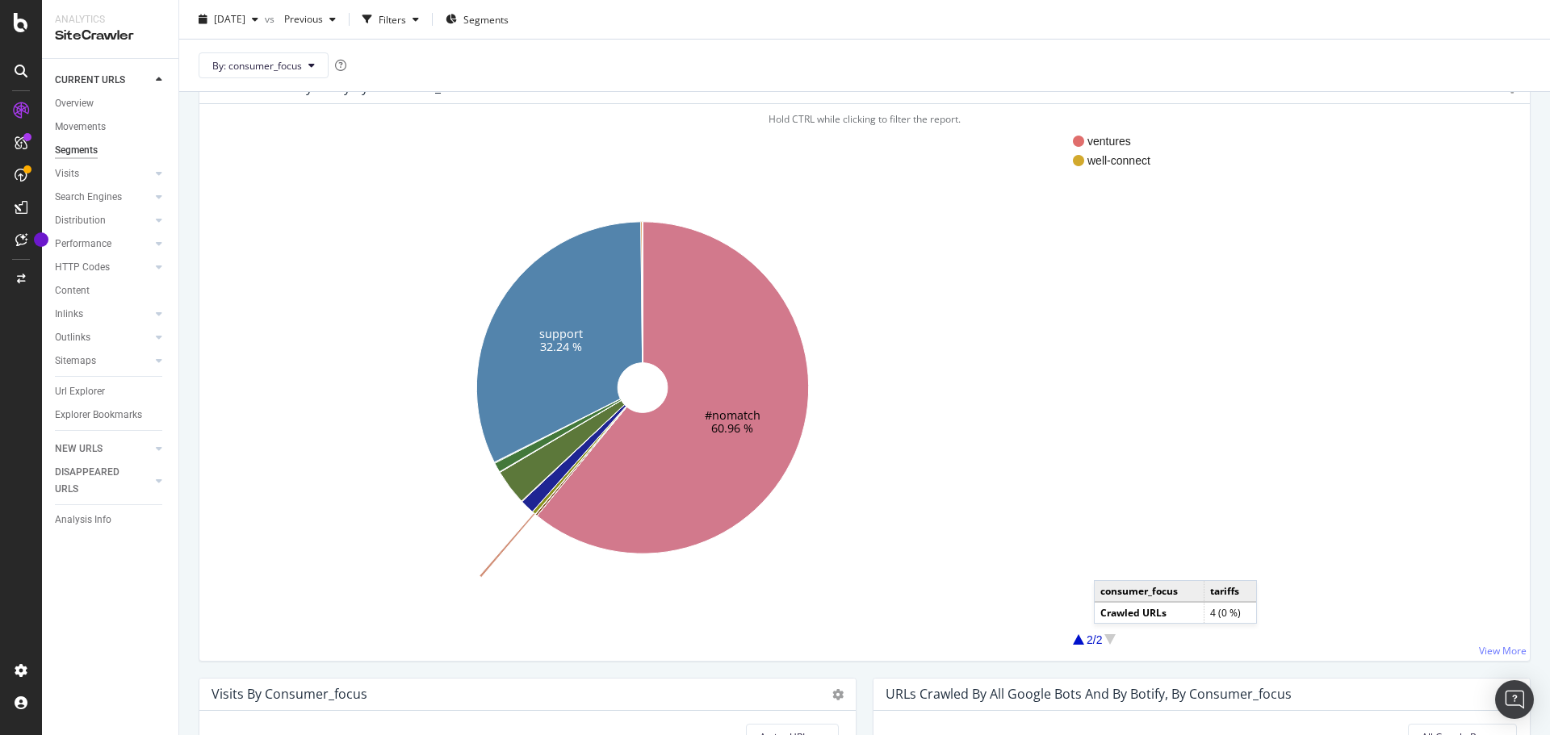
scroll to position [7, 0]
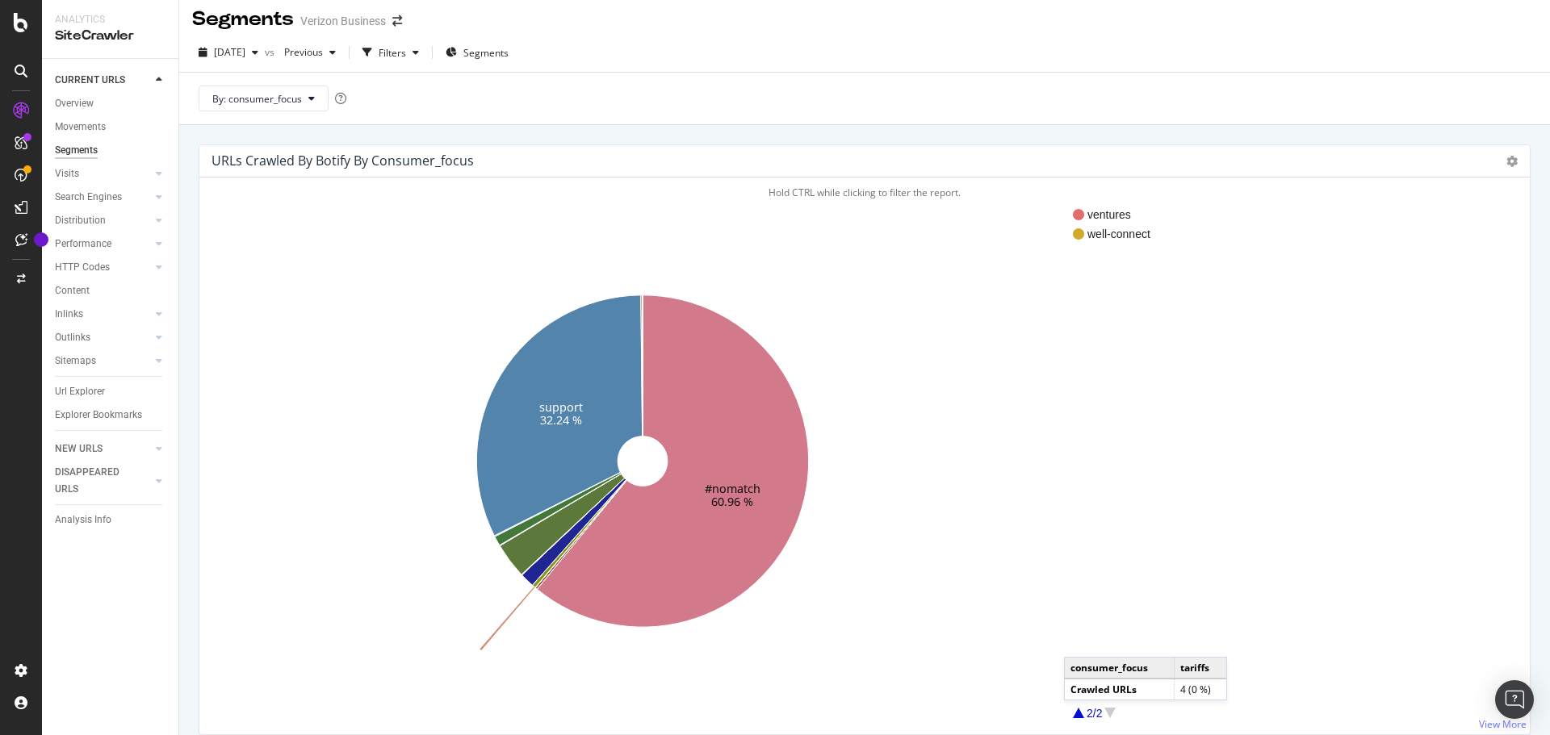
click at [1081, 716] on div at bounding box center [1078, 713] width 11 height 10
